Goal: Check status: Check status

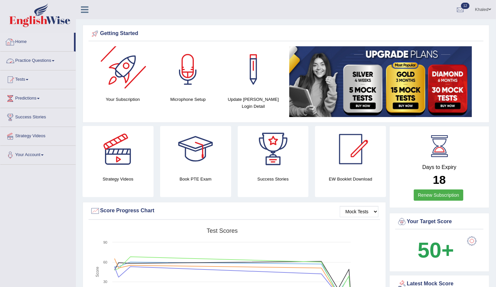
click at [9, 43] on div at bounding box center [10, 42] width 10 height 10
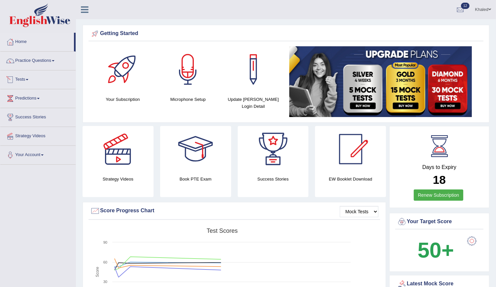
click at [23, 79] on link "Tests" at bounding box center [37, 78] width 75 height 17
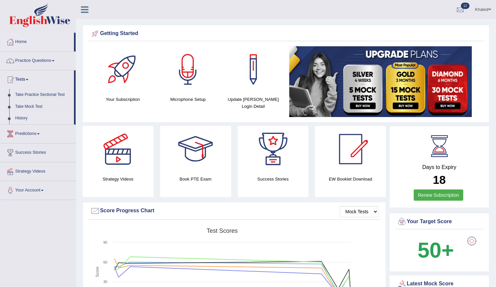
click at [23, 117] on link "History" at bounding box center [43, 118] width 62 height 12
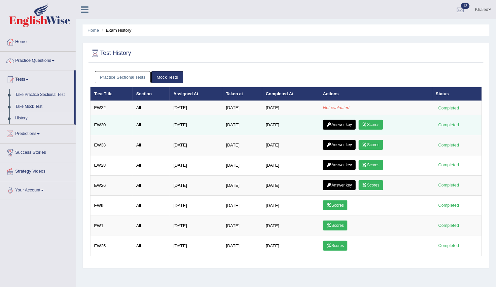
click at [335, 125] on link "Answer key" at bounding box center [339, 125] width 33 height 10
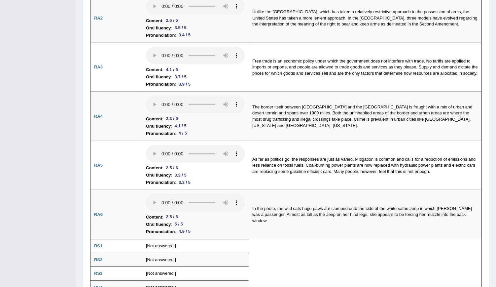
scroll to position [7, 0]
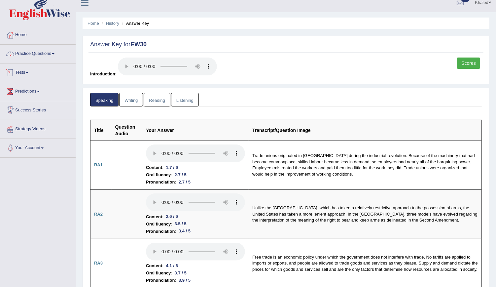
click at [22, 55] on link "Practice Questions" at bounding box center [37, 53] width 75 height 17
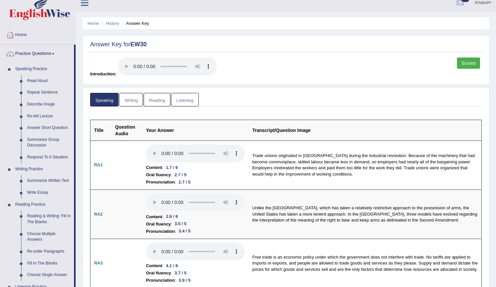
click at [31, 53] on link "Practice Questions" at bounding box center [37, 53] width 74 height 17
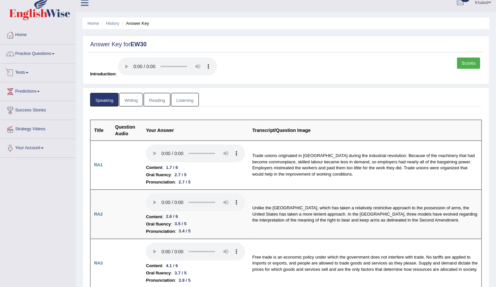
click at [24, 69] on link "Tests" at bounding box center [37, 71] width 75 height 17
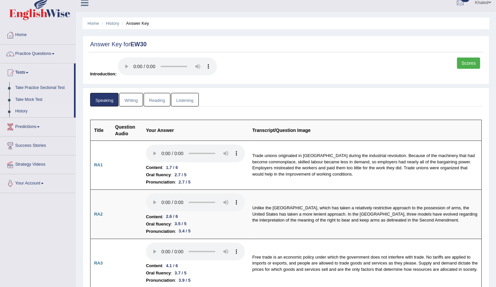
click at [21, 112] on link "History" at bounding box center [43, 111] width 62 height 12
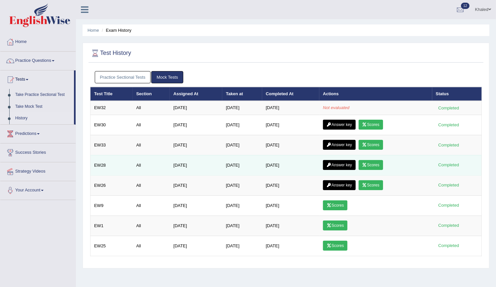
click at [340, 160] on link "Answer key" at bounding box center [339, 165] width 33 height 10
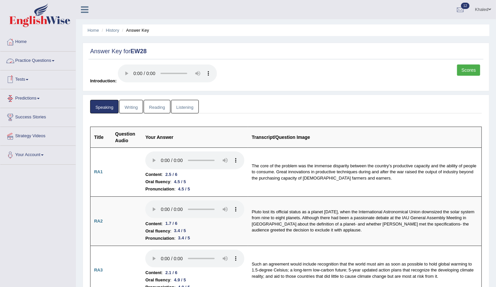
click at [45, 61] on link "Practice Questions" at bounding box center [37, 60] width 75 height 17
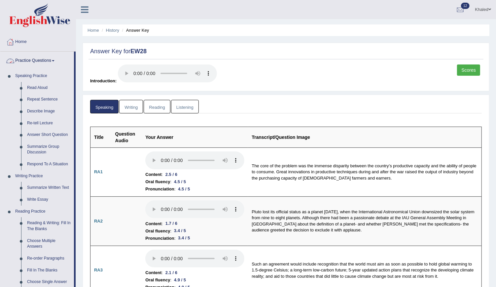
click at [39, 61] on link "Practice Questions" at bounding box center [37, 60] width 74 height 17
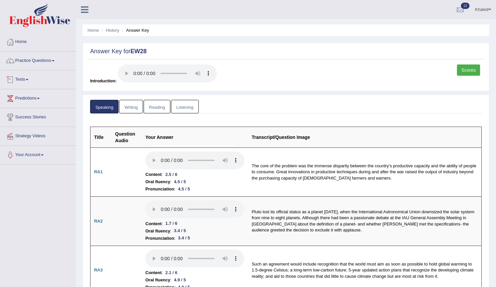
click at [26, 80] on link "Tests" at bounding box center [37, 78] width 75 height 17
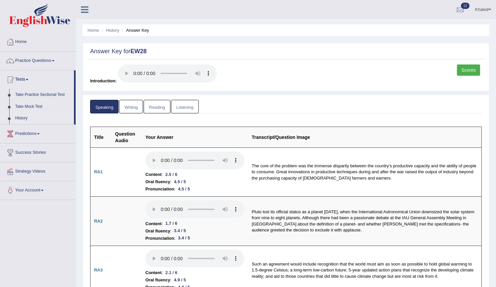
click at [21, 116] on link "History" at bounding box center [43, 118] width 62 height 12
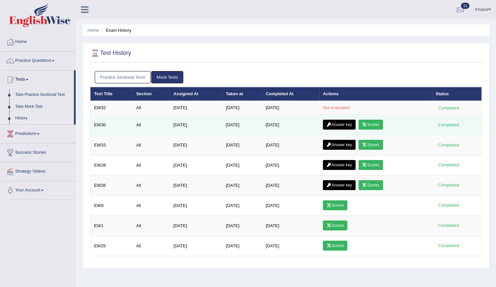
click at [335, 121] on link "Answer key" at bounding box center [339, 125] width 33 height 10
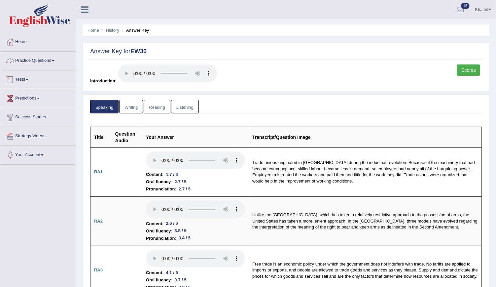
click at [19, 57] on link "Practice Questions" at bounding box center [37, 60] width 75 height 17
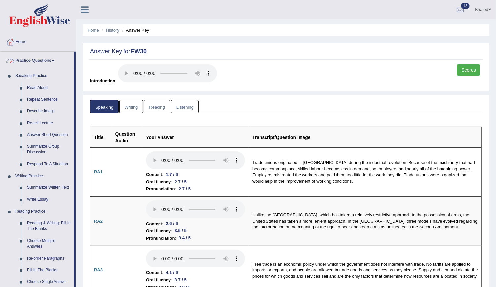
click at [33, 61] on link "Practice Questions" at bounding box center [37, 60] width 74 height 17
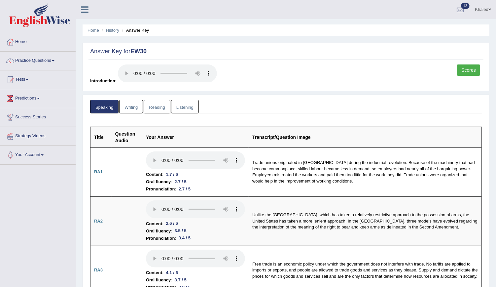
click at [33, 61] on link "Practice Questions" at bounding box center [37, 60] width 75 height 17
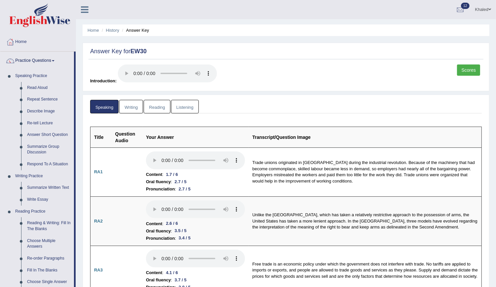
click at [33, 61] on link "Practice Questions" at bounding box center [37, 60] width 74 height 17
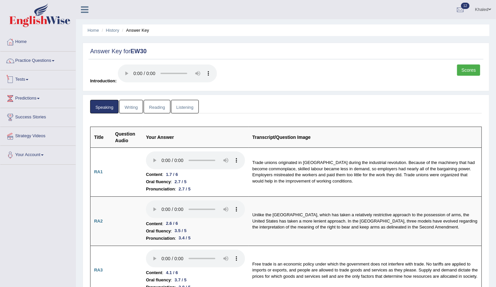
click at [20, 76] on link "Tests" at bounding box center [37, 78] width 75 height 17
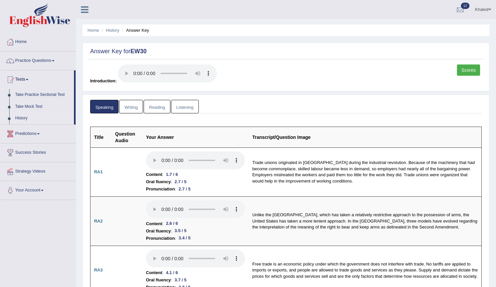
click at [22, 113] on link "History" at bounding box center [43, 118] width 62 height 12
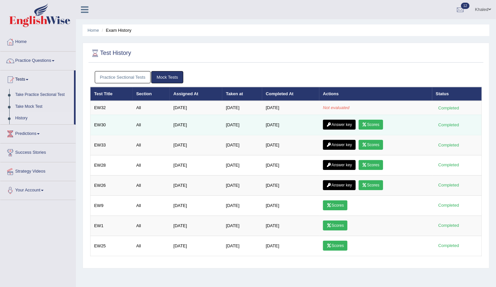
click at [338, 125] on link "Answer key" at bounding box center [339, 125] width 33 height 10
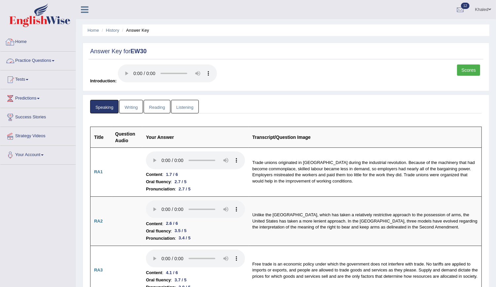
click at [32, 60] on link "Practice Questions" at bounding box center [37, 60] width 75 height 17
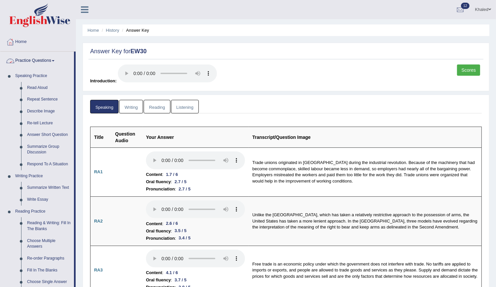
click at [41, 60] on link "Practice Questions" at bounding box center [37, 60] width 74 height 17
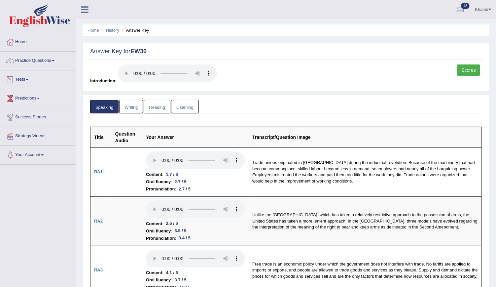
click at [23, 80] on link "Tests" at bounding box center [37, 78] width 75 height 17
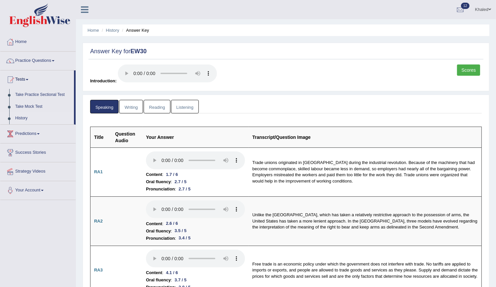
click at [21, 114] on link "History" at bounding box center [43, 118] width 62 height 12
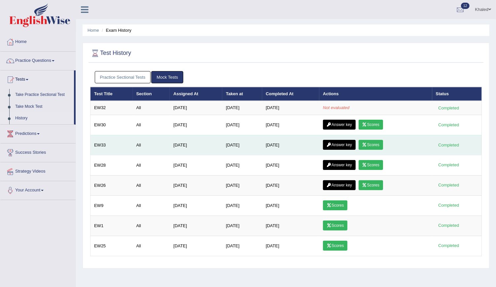
click at [334, 142] on link "Answer key" at bounding box center [339, 145] width 33 height 10
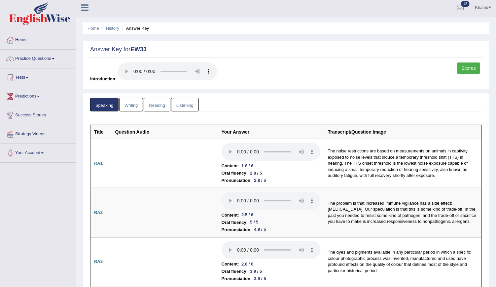
scroll to position [0, 0]
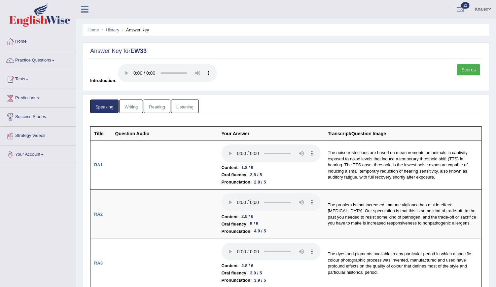
click at [122, 106] on link "Writing" at bounding box center [131, 106] width 24 height 14
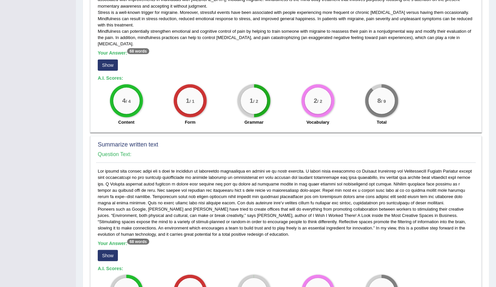
scroll to position [220, 0]
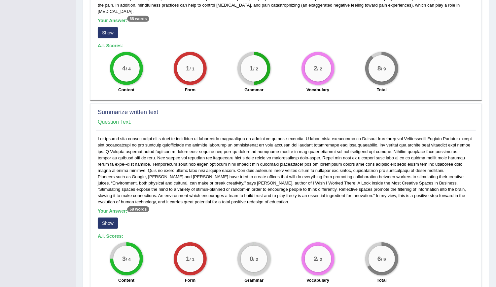
click at [103, 225] on button "Show" at bounding box center [108, 222] width 20 height 11
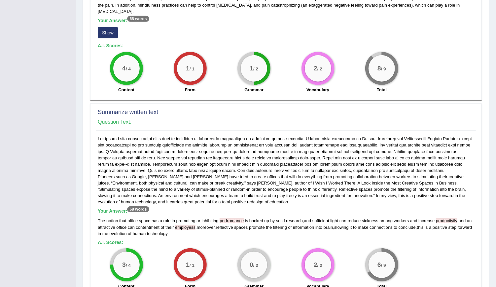
scroll to position [0, 0]
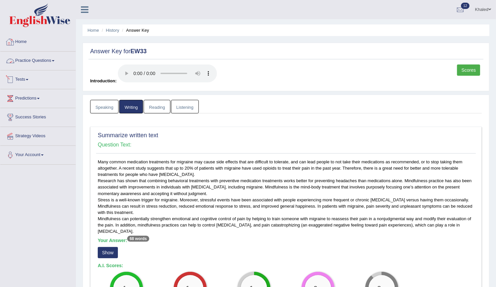
click at [23, 78] on link "Tests" at bounding box center [37, 78] width 75 height 17
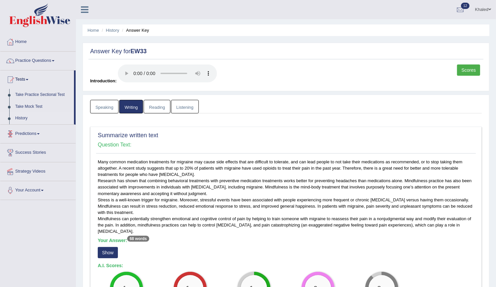
click at [23, 122] on link "History" at bounding box center [43, 118] width 62 height 12
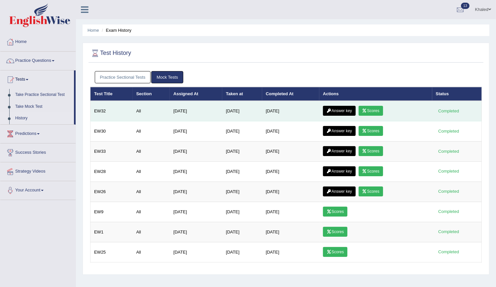
click at [379, 110] on link "Scores" at bounding box center [371, 111] width 24 height 10
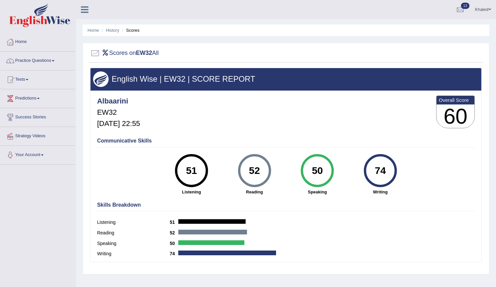
click at [26, 61] on link "Practice Questions" at bounding box center [37, 60] width 75 height 17
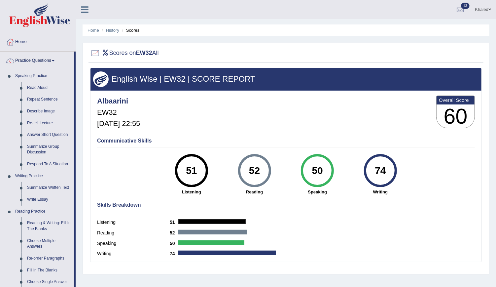
click at [26, 61] on link "Practice Questions" at bounding box center [37, 60] width 74 height 17
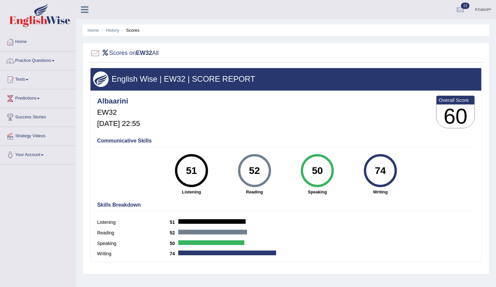
click at [132, 29] on li "Scores" at bounding box center [130, 30] width 19 height 6
click at [112, 29] on link "History" at bounding box center [112, 30] width 13 height 5
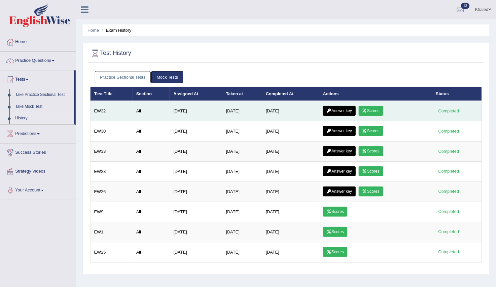
click at [343, 106] on link "Answer key" at bounding box center [339, 111] width 33 height 10
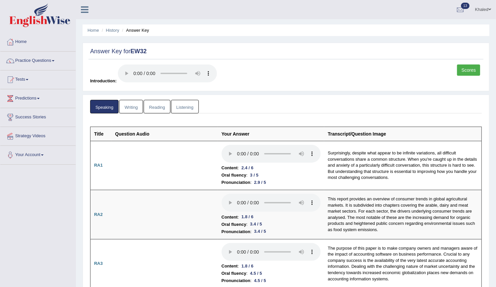
click at [139, 103] on link "Writing" at bounding box center [131, 107] width 24 height 14
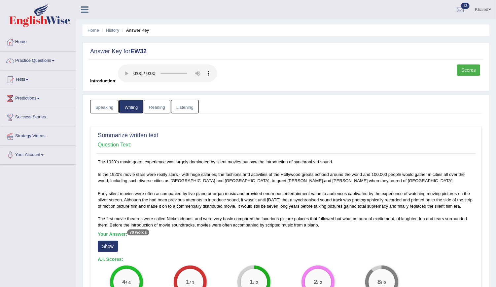
click at [159, 106] on link "Reading" at bounding box center [157, 107] width 26 height 14
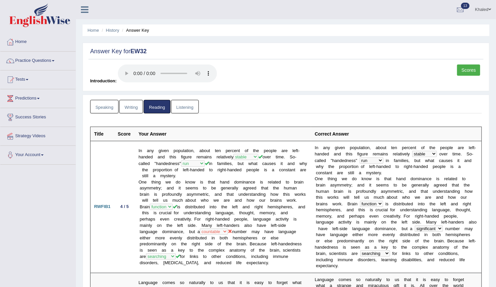
click at [179, 103] on link "Listening" at bounding box center [185, 107] width 28 height 14
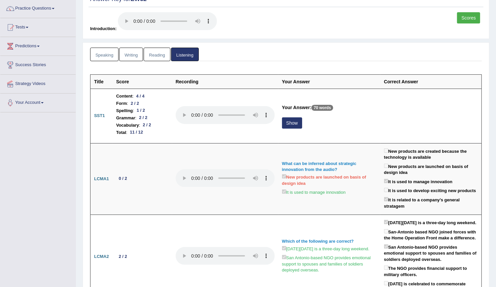
scroll to position [67, 0]
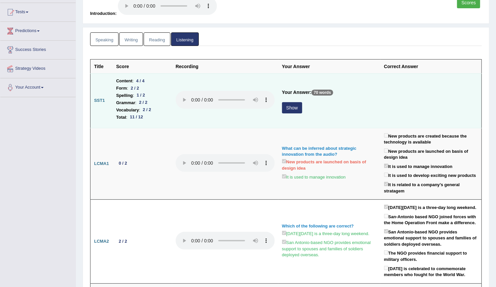
click at [285, 107] on button "Show" at bounding box center [292, 107] width 20 height 11
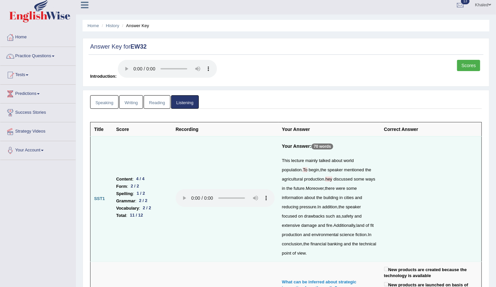
scroll to position [0, 0]
